Goal: Transaction & Acquisition: Book appointment/travel/reservation

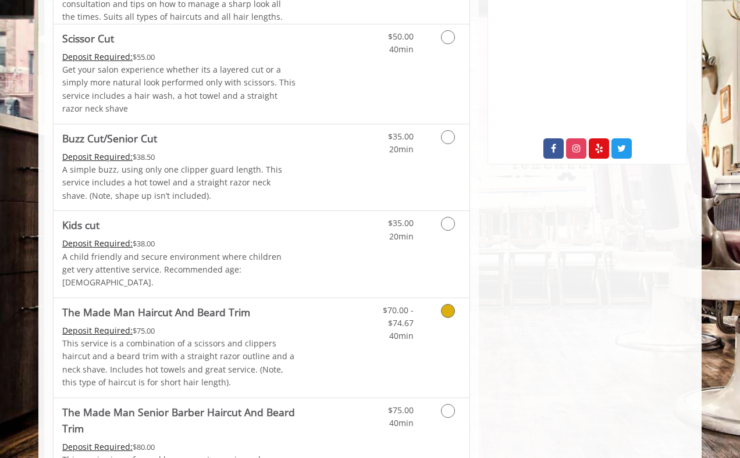
click at [445, 304] on icon "Grooming services" at bounding box center [448, 311] width 14 height 14
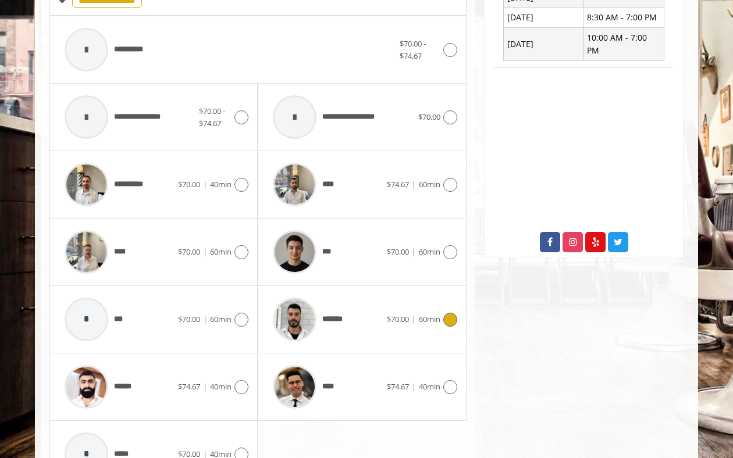
scroll to position [566, 0]
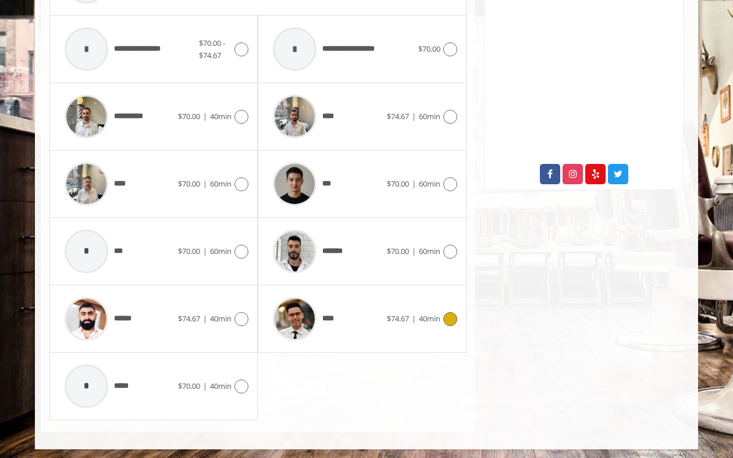
click at [437, 315] on span "40min" at bounding box center [430, 318] width 22 height 10
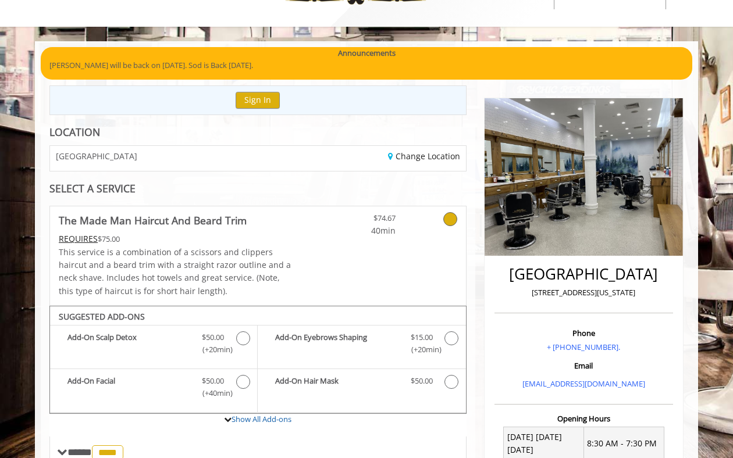
scroll to position [40, 0]
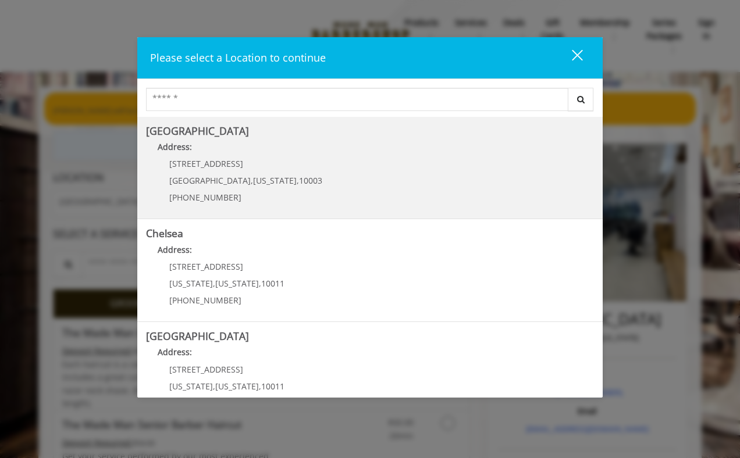
click at [248, 174] on div "[STREET_ADDRESS][US_STATE] (212) 598-1840" at bounding box center [237, 184] width 182 height 51
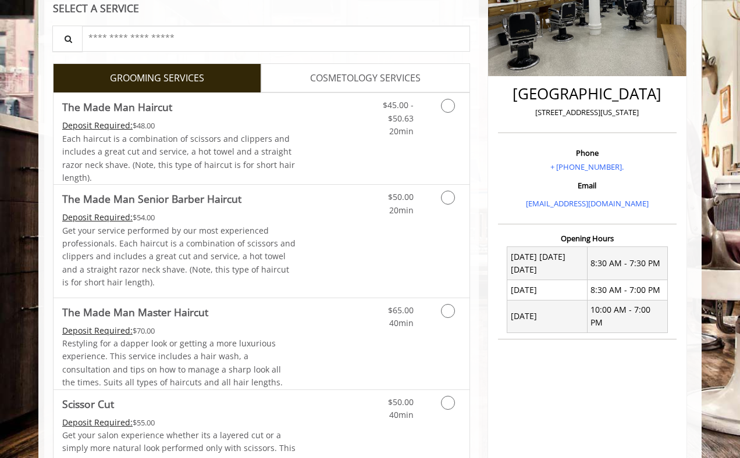
scroll to position [266, 0]
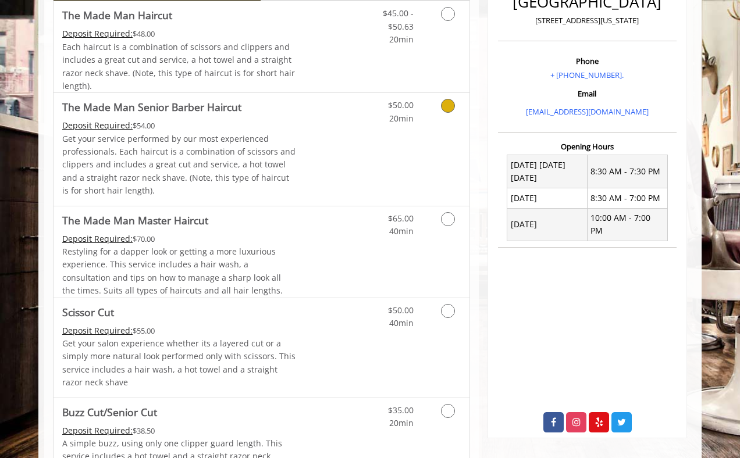
click at [448, 136] on div "$50.00 20min" at bounding box center [417, 149] width 104 height 112
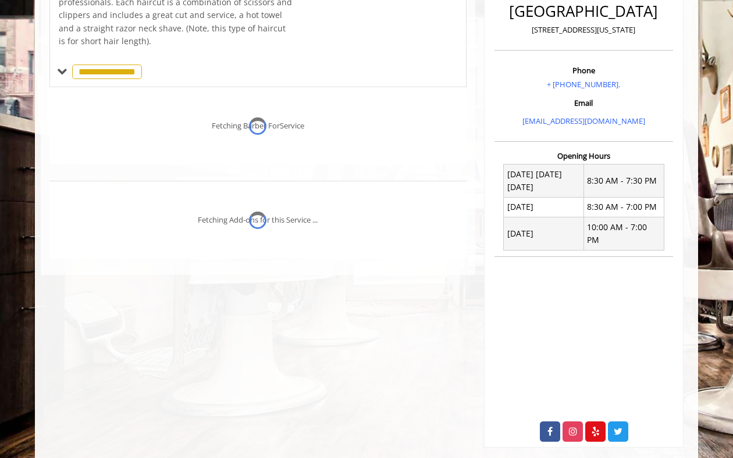
scroll to position [314, 0]
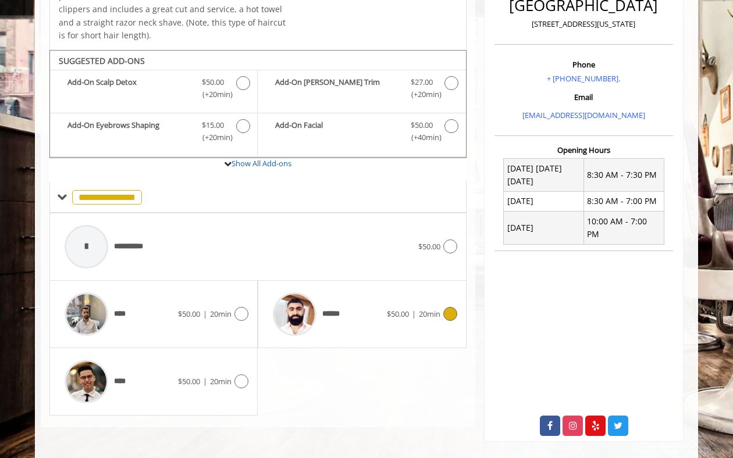
click at [387, 319] on span "$50.00 | 20min" at bounding box center [413, 314] width 53 height 12
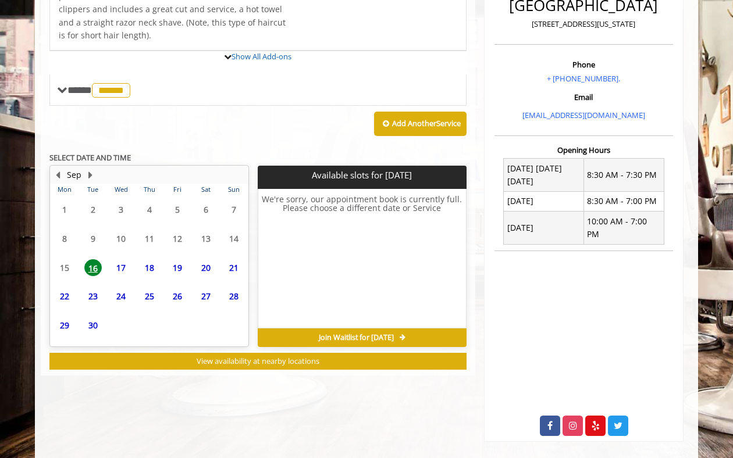
scroll to position [366, 0]
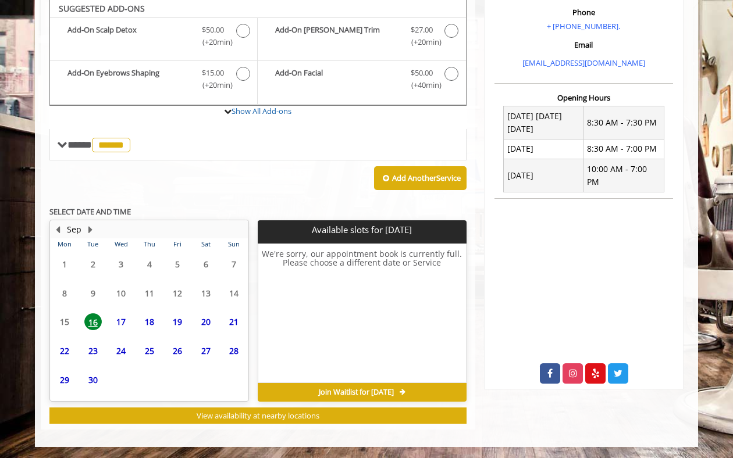
click at [127, 328] on span "17" at bounding box center [120, 321] width 17 height 17
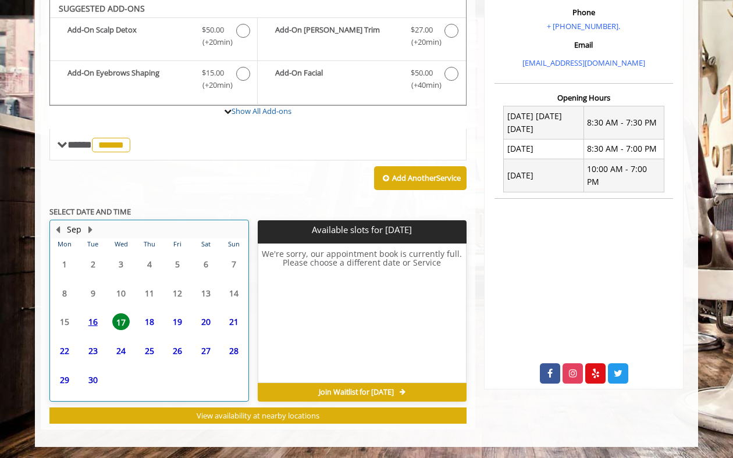
click at [158, 328] on div "18" at bounding box center [148, 321] width 23 height 17
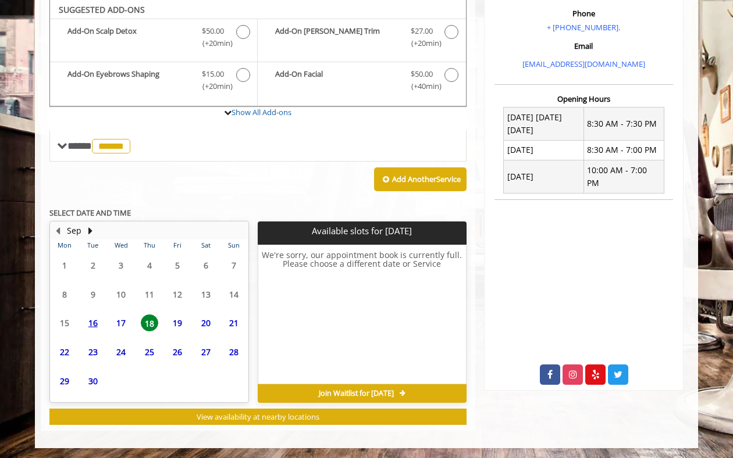
click at [182, 324] on span "19" at bounding box center [177, 323] width 17 height 17
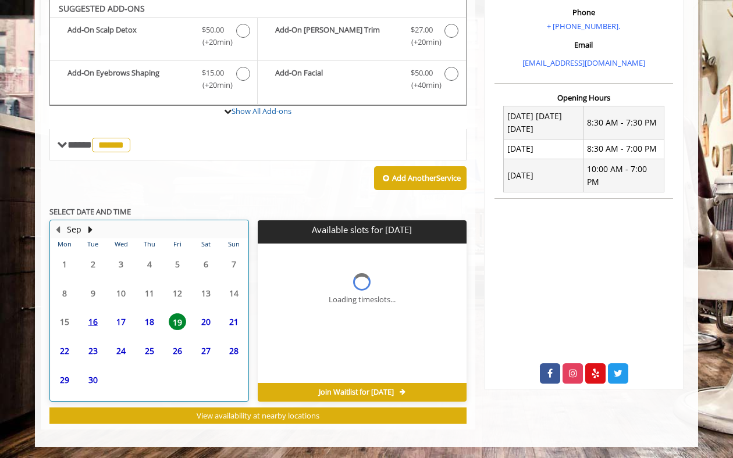
click at [215, 322] on div "20" at bounding box center [205, 321] width 23 height 17
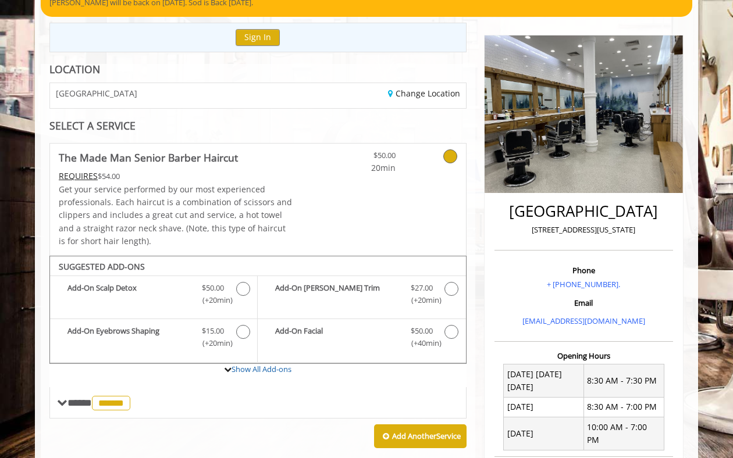
scroll to position [83, 0]
